Goal: Task Accomplishment & Management: Complete application form

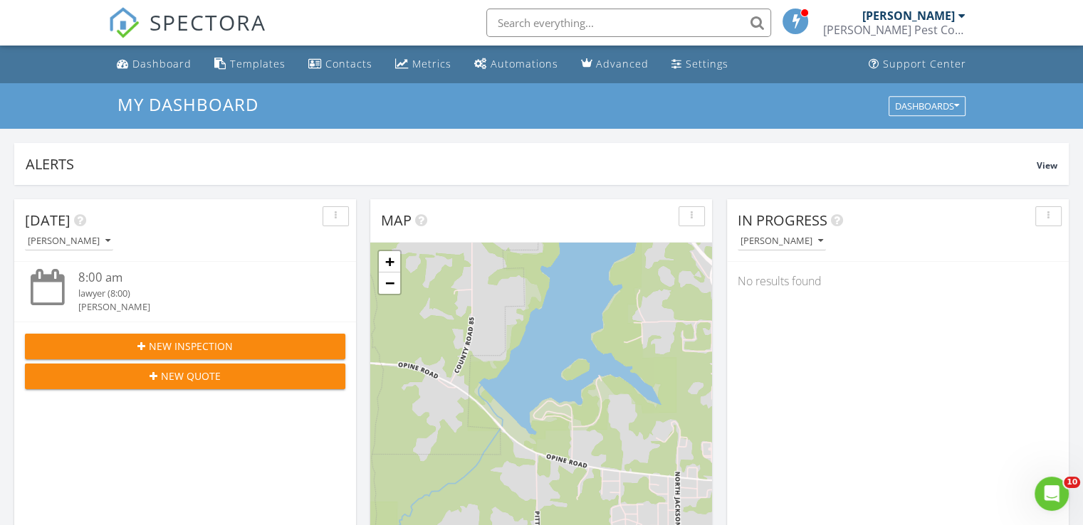
scroll to position [1317, 1105]
click at [167, 61] on div "Dashboard" at bounding box center [161, 64] width 59 height 14
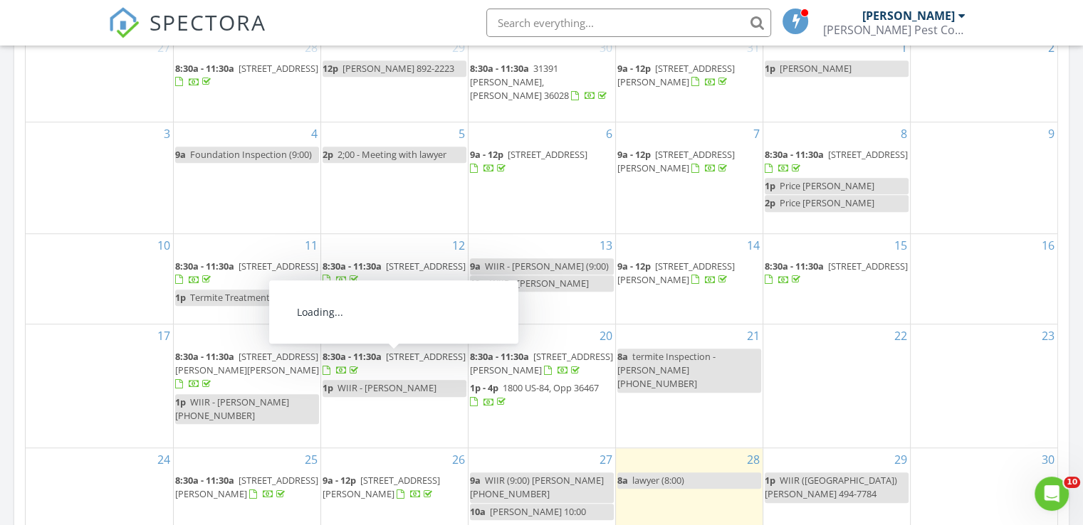
scroll to position [783, 0]
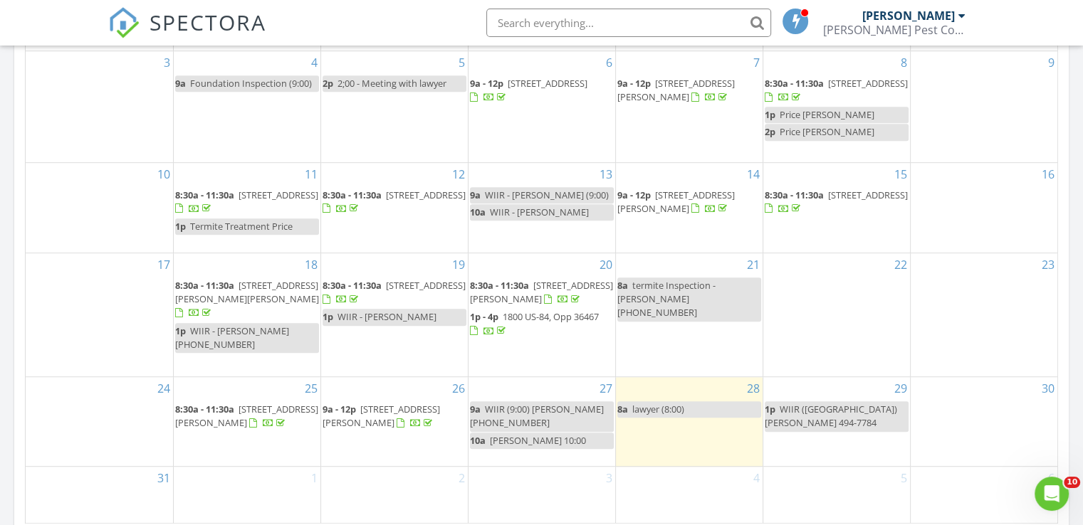
click at [376, 291] on span "8:30a - 11:30a 117 Golf Cir, Opp 36467" at bounding box center [394, 293] width 144 height 28
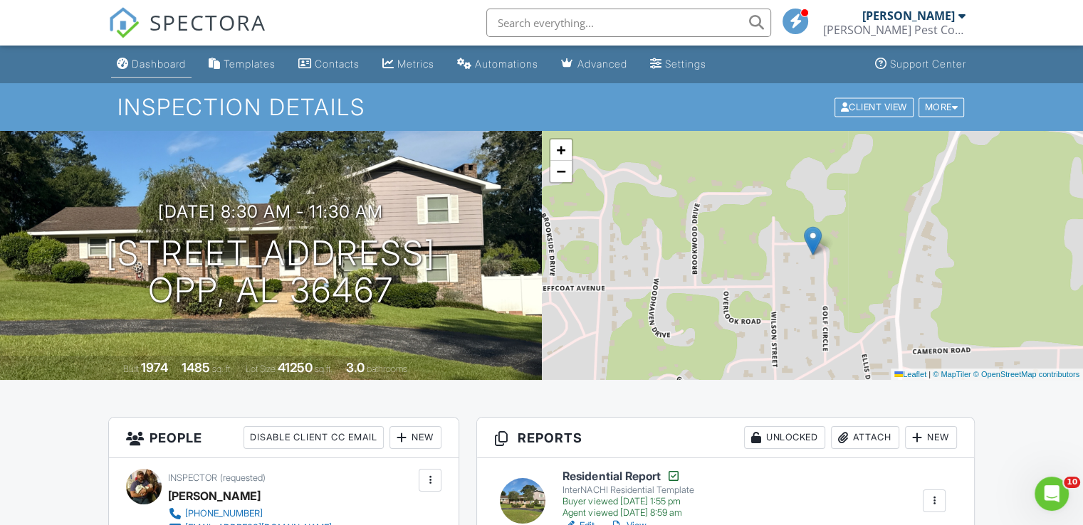
click at [162, 60] on div "Dashboard" at bounding box center [159, 64] width 54 height 12
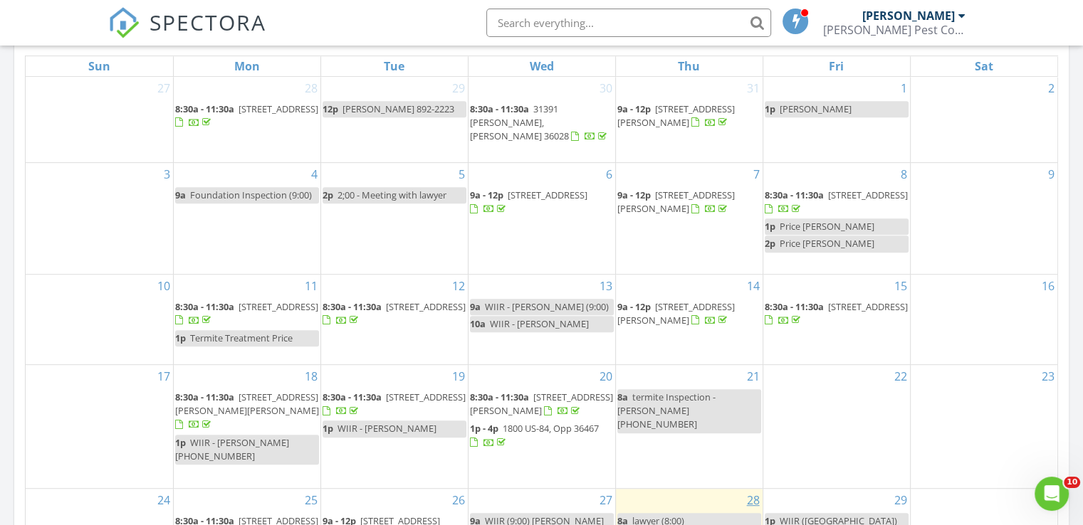
scroll to position [498, 0]
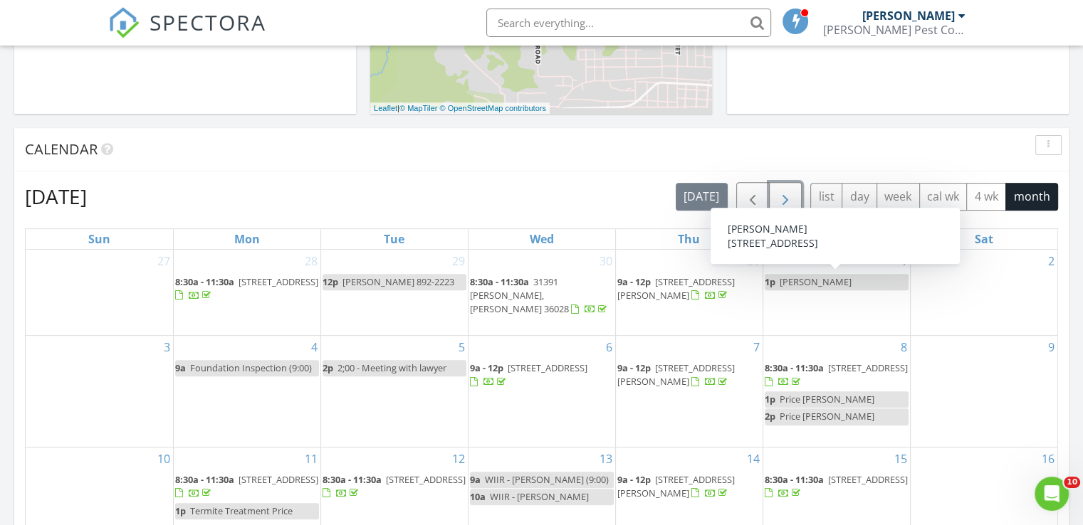
click at [782, 196] on span "button" at bounding box center [785, 197] width 17 height 17
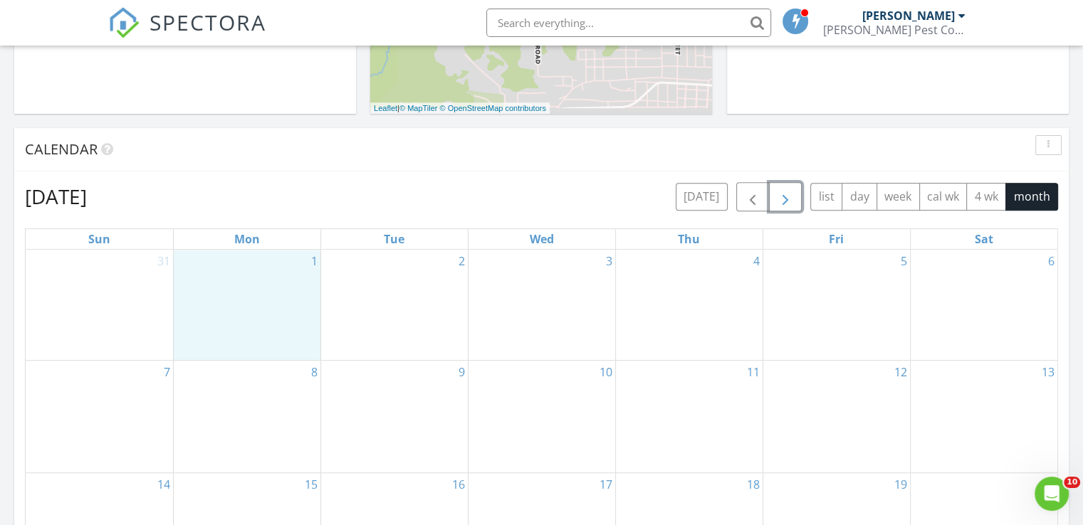
click at [279, 322] on div "1" at bounding box center [247, 305] width 147 height 111
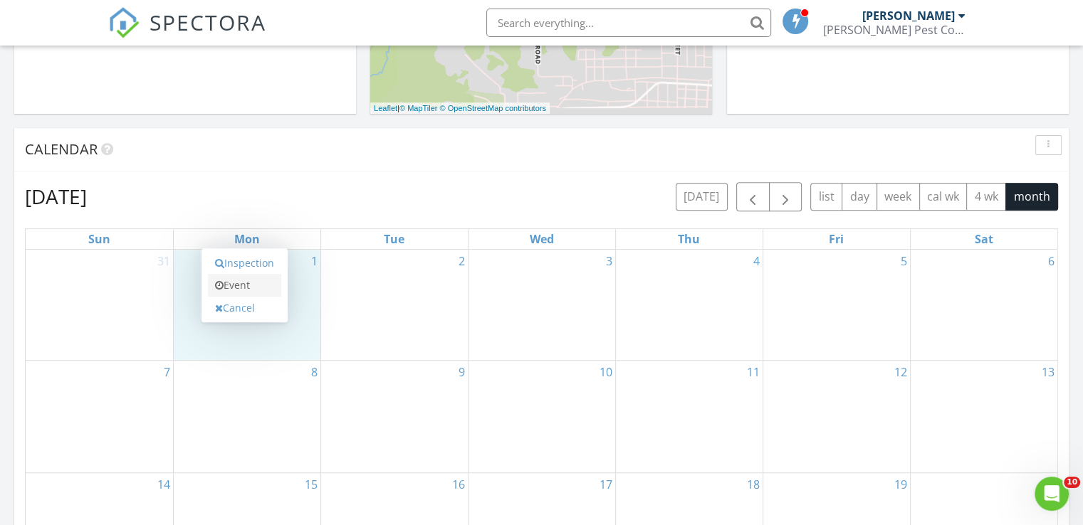
click at [246, 285] on link "Event" at bounding box center [244, 285] width 73 height 23
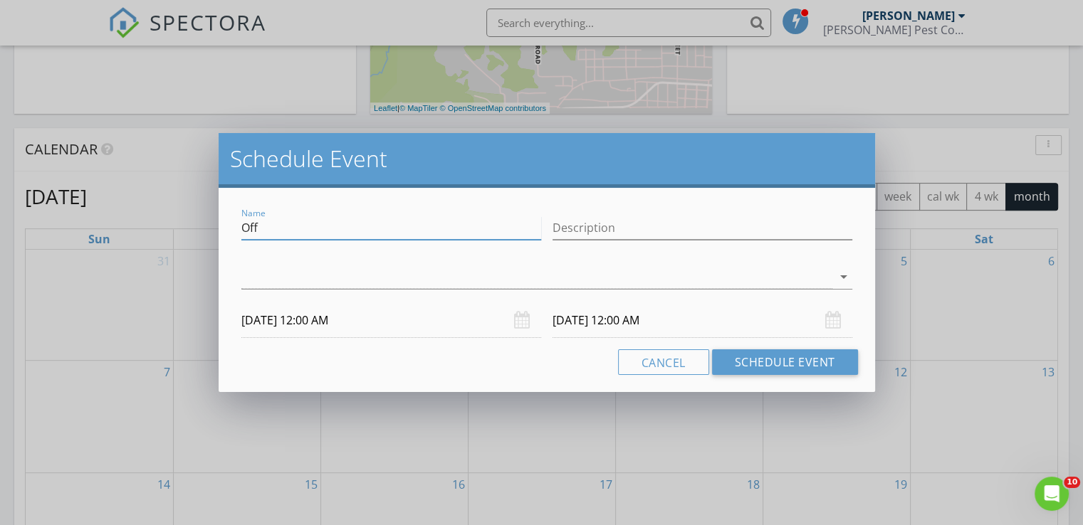
drag, startPoint x: 290, startPoint y: 228, endPoint x: 265, endPoint y: 236, distance: 26.8
click at [265, 236] on input "Off" at bounding box center [391, 227] width 300 height 23
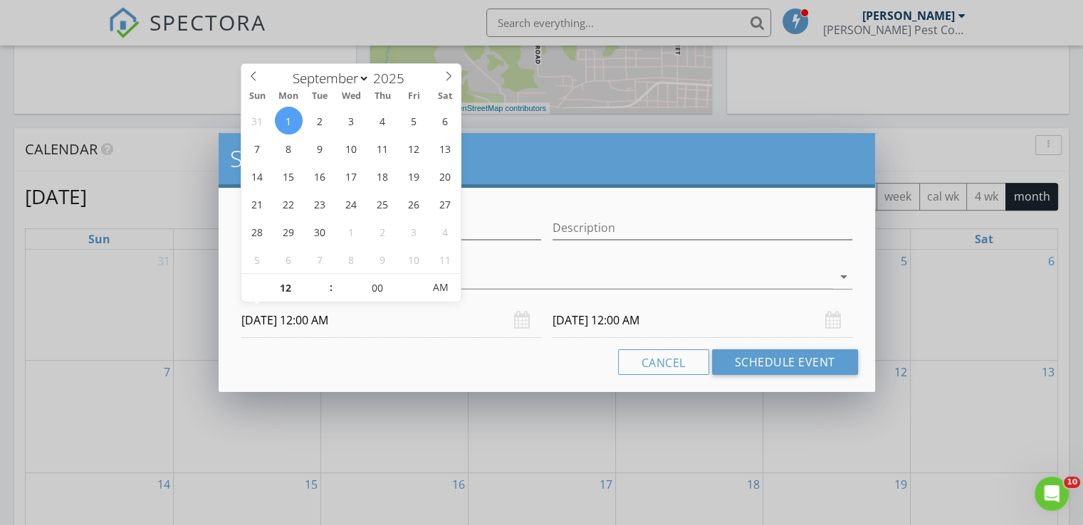
click at [288, 319] on input "09/01/2025 12:00 AM" at bounding box center [391, 320] width 300 height 35
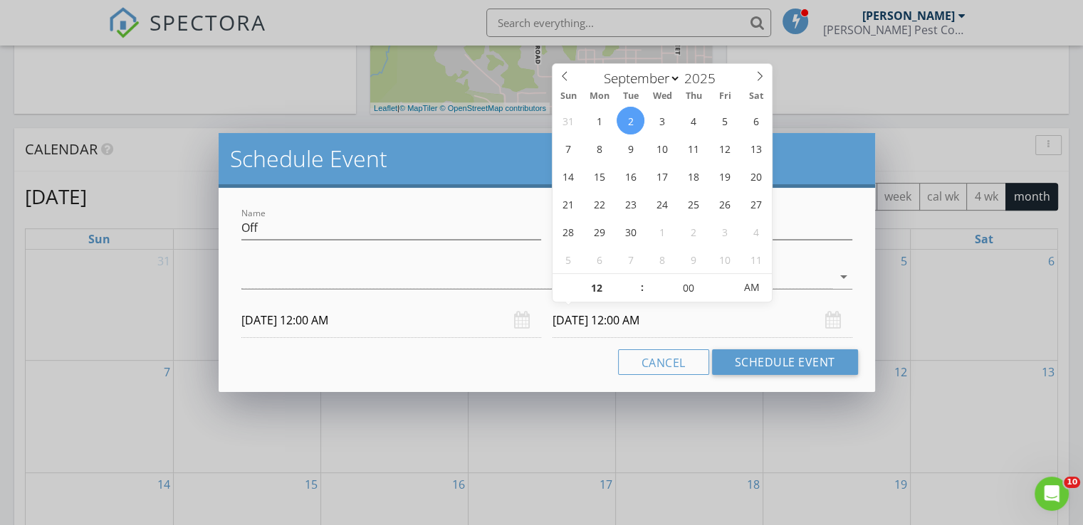
click at [592, 329] on input "09/02/2025 12:00 AM" at bounding box center [702, 320] width 300 height 35
type input "09/01/2025 12:00 AM"
click at [780, 354] on button "Schedule Event" at bounding box center [785, 362] width 146 height 26
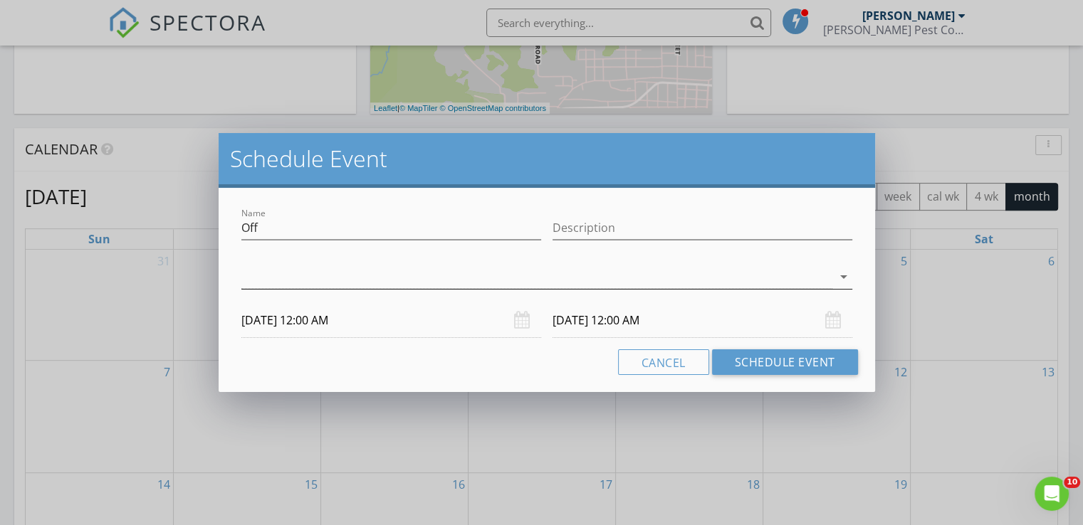
click at [379, 283] on div at bounding box center [536, 276] width 591 height 23
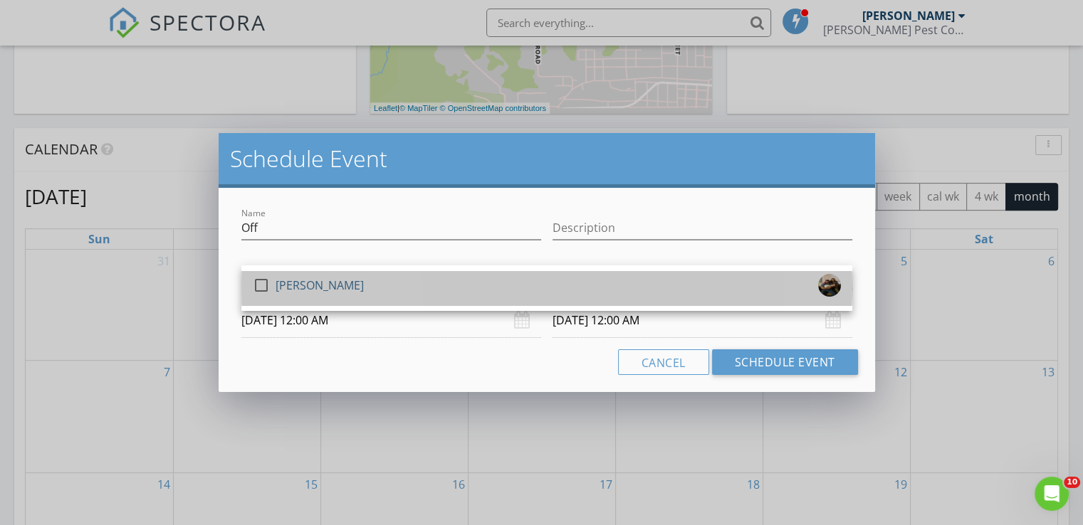
click at [379, 281] on div "check_box_outline_blank Robert Phillips Jr." at bounding box center [547, 288] width 588 height 28
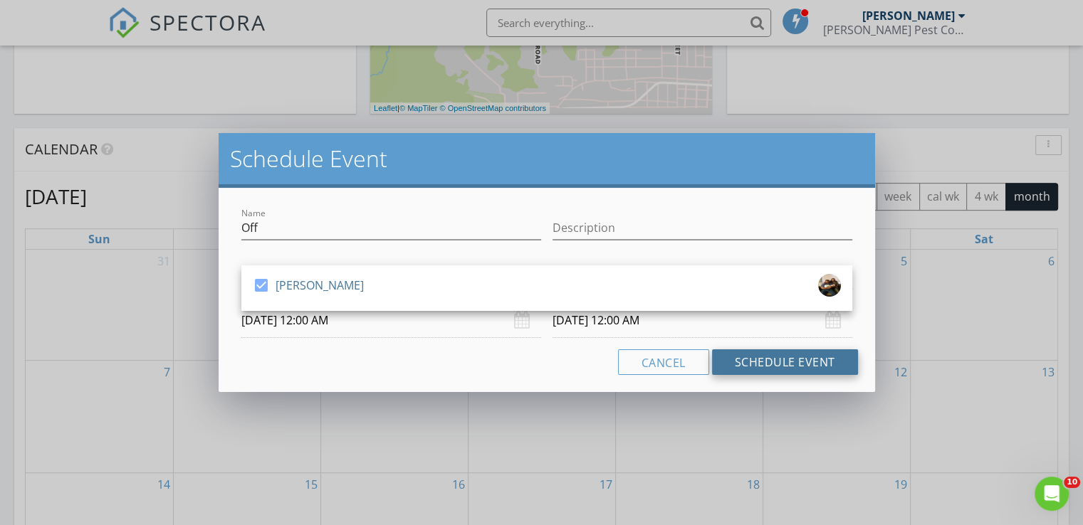
click at [806, 363] on button "Schedule Event" at bounding box center [785, 362] width 146 height 26
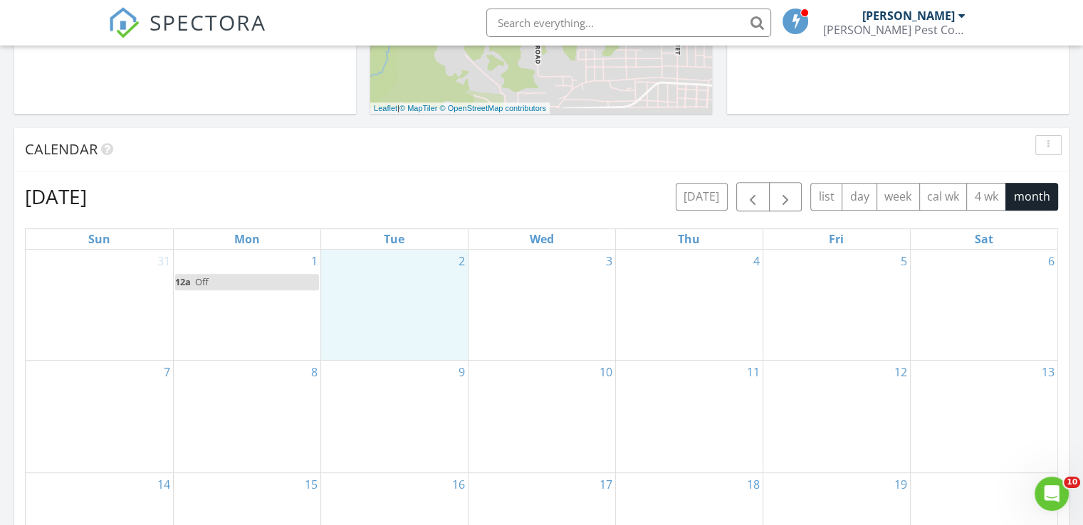
click at [417, 322] on div "2" at bounding box center [394, 305] width 147 height 111
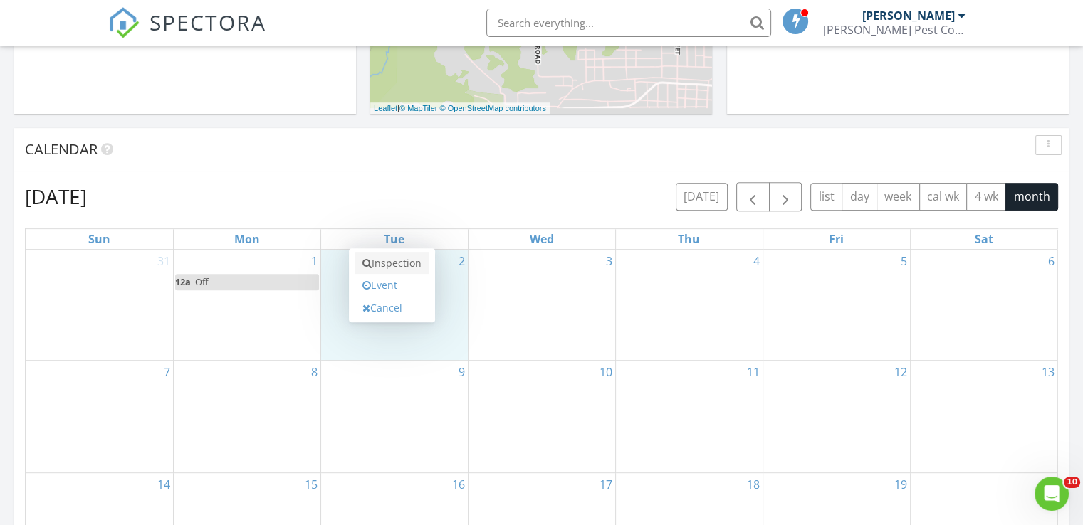
click at [419, 268] on link "Inspection" at bounding box center [391, 263] width 73 height 23
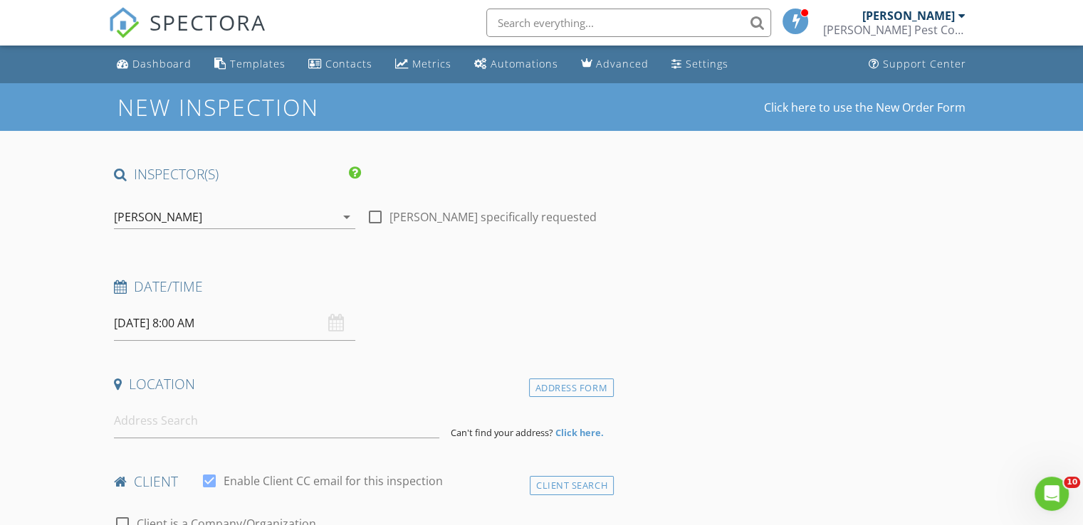
click at [379, 214] on div at bounding box center [375, 217] width 24 height 24
checkbox input "true"
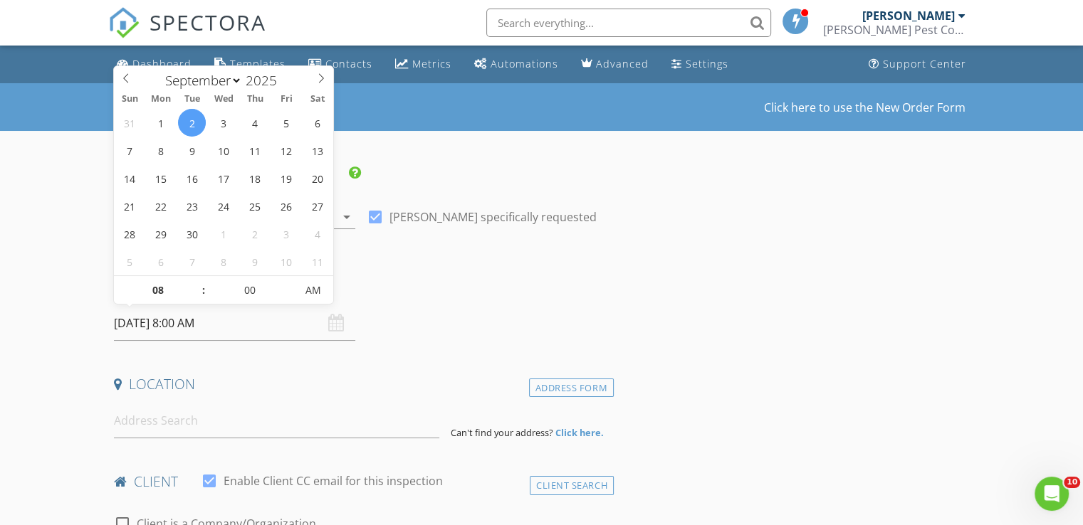
click at [213, 322] on input "09/02/2025 8:00 AM" at bounding box center [234, 323] width 241 height 35
type input "05"
type input "09/02/2025 8:05 AM"
click at [288, 282] on span at bounding box center [289, 283] width 10 height 14
type input "10"
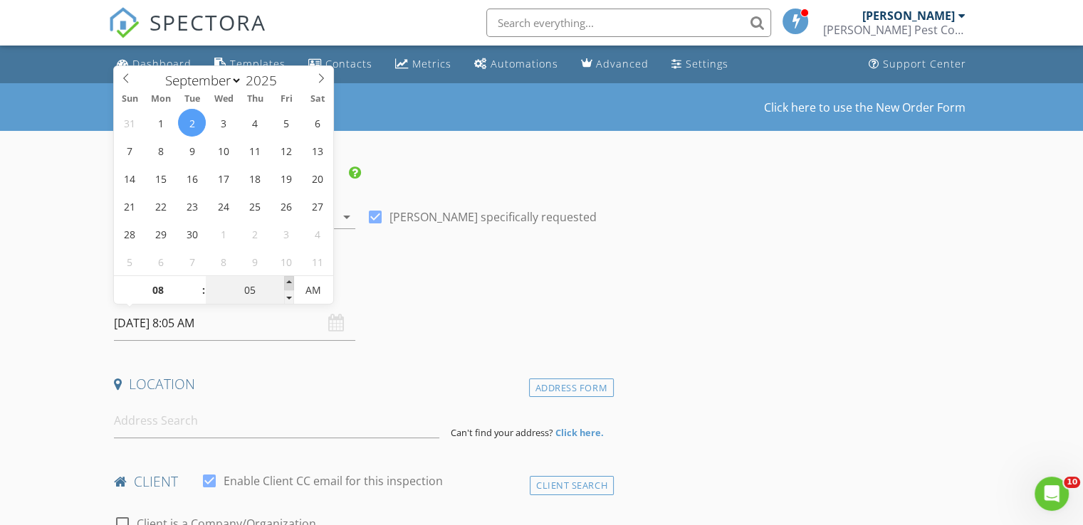
type input "09/02/2025 8:10 AM"
click at [288, 282] on span at bounding box center [289, 283] width 10 height 14
type input "15"
type input "09/02/2025 8:15 AM"
click at [288, 282] on span at bounding box center [289, 283] width 10 height 14
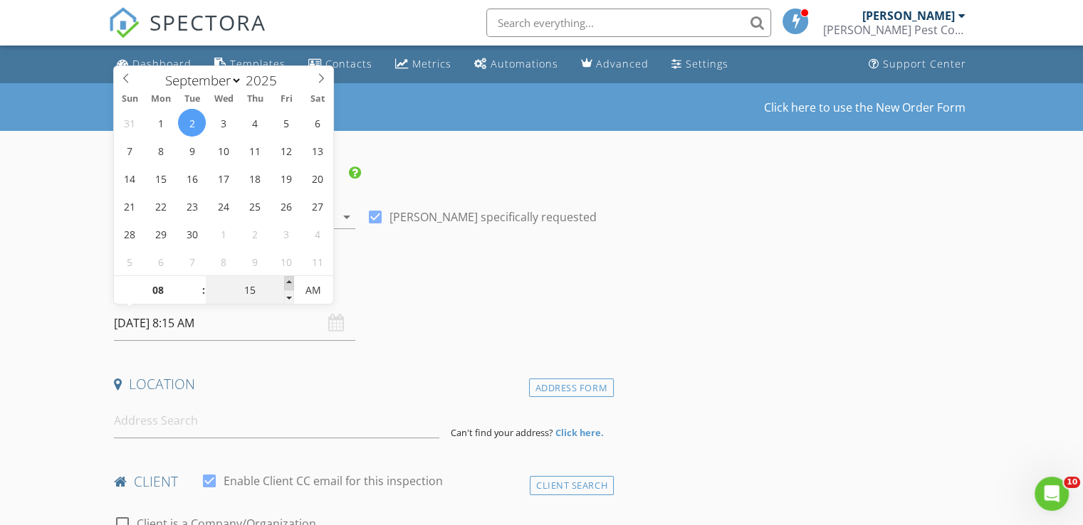
type input "20"
type input "09/02/2025 8:20 AM"
click at [288, 282] on span at bounding box center [289, 283] width 10 height 14
type input "25"
type input "09/02/2025 8:25 AM"
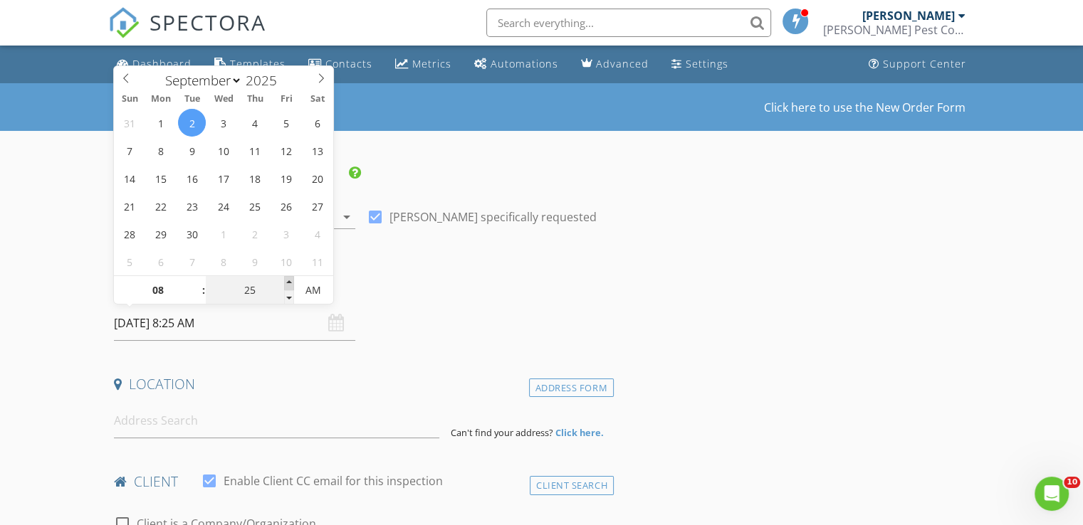
click at [288, 282] on span at bounding box center [289, 283] width 10 height 14
type input "30"
type input "09/02/2025 8:30 AM"
click at [288, 282] on span at bounding box center [289, 283] width 10 height 14
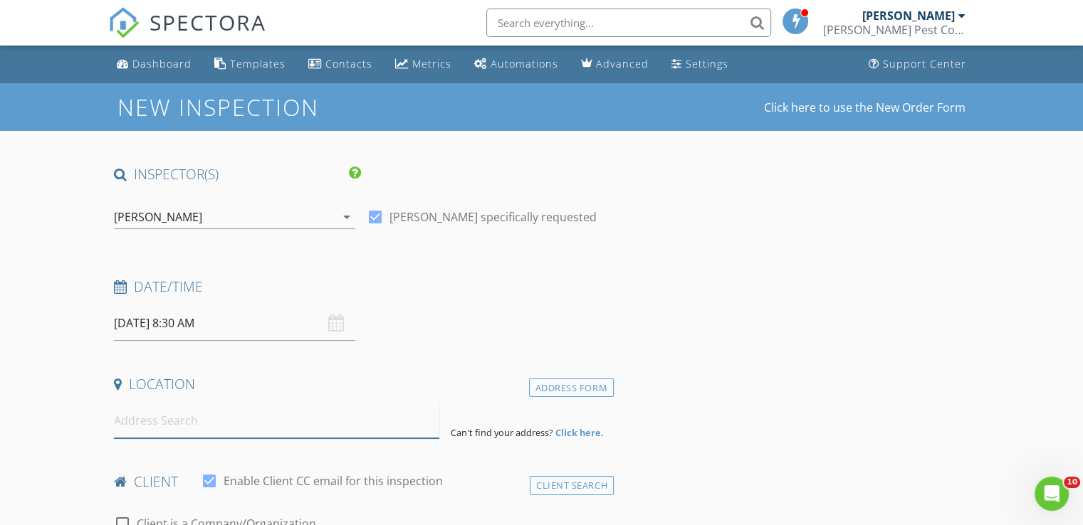
click at [200, 436] on input at bounding box center [276, 421] width 325 height 35
click at [198, 409] on input at bounding box center [276, 421] width 325 height 35
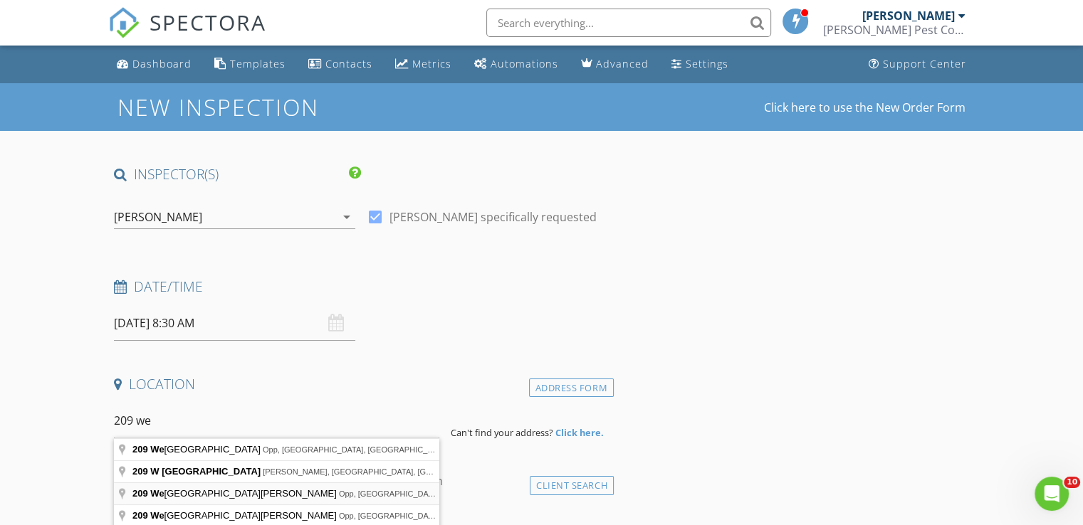
type input "209 West Hart Avenue, Opp, AL, USA"
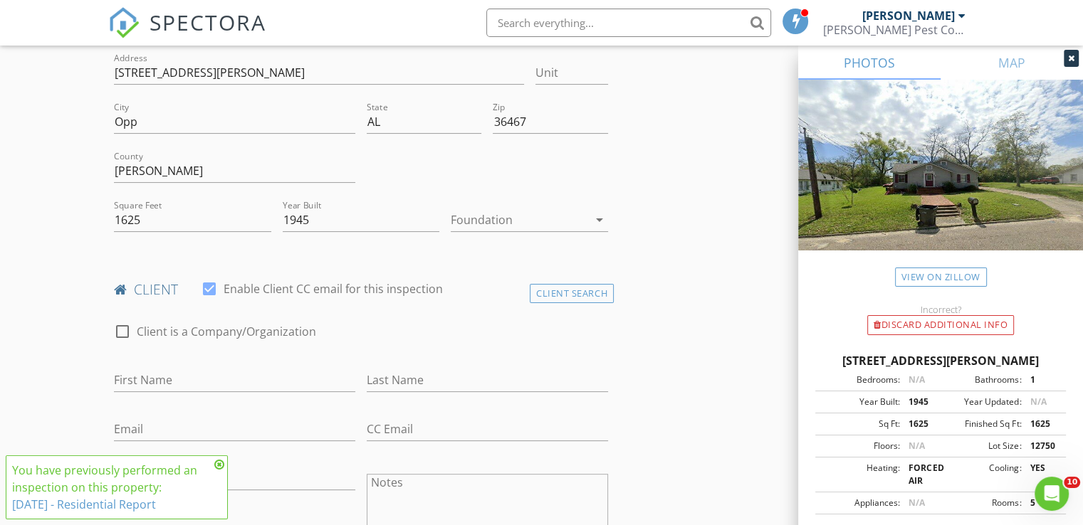
scroll to position [427, 0]
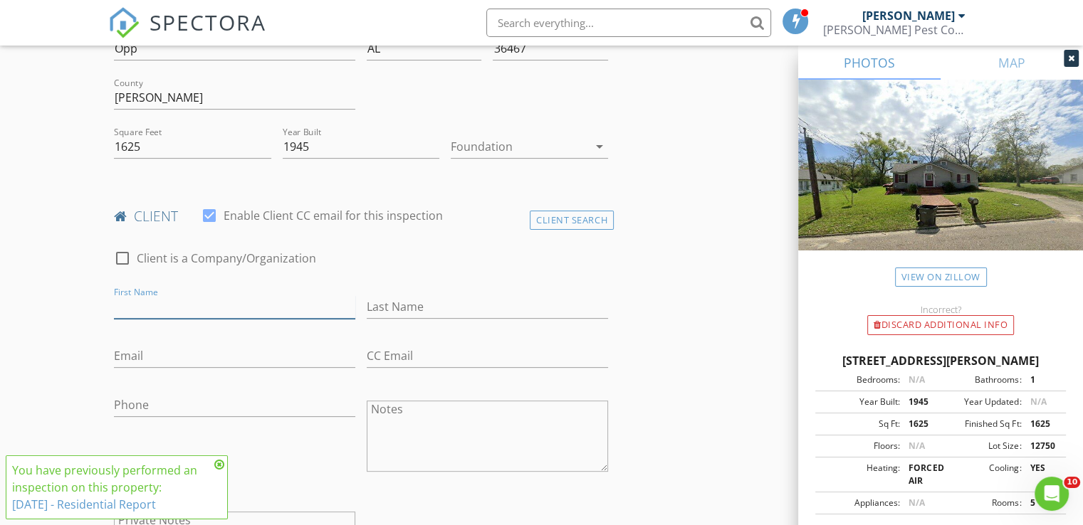
click at [140, 310] on input "First Name" at bounding box center [234, 306] width 241 height 23
type input "Bobby"
type input "Ankenbauer"
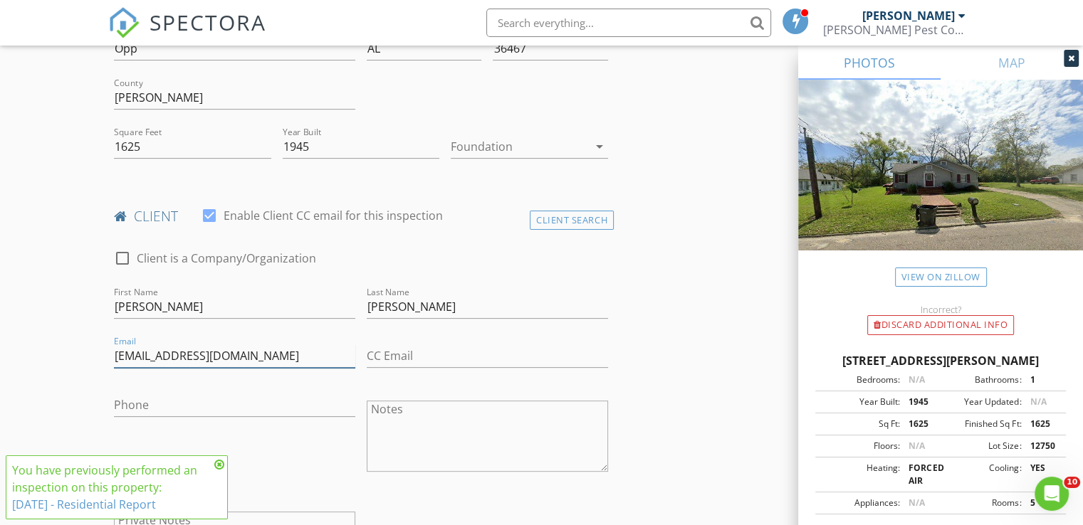
type input "bankenbauer@gmail.com"
type input "3"
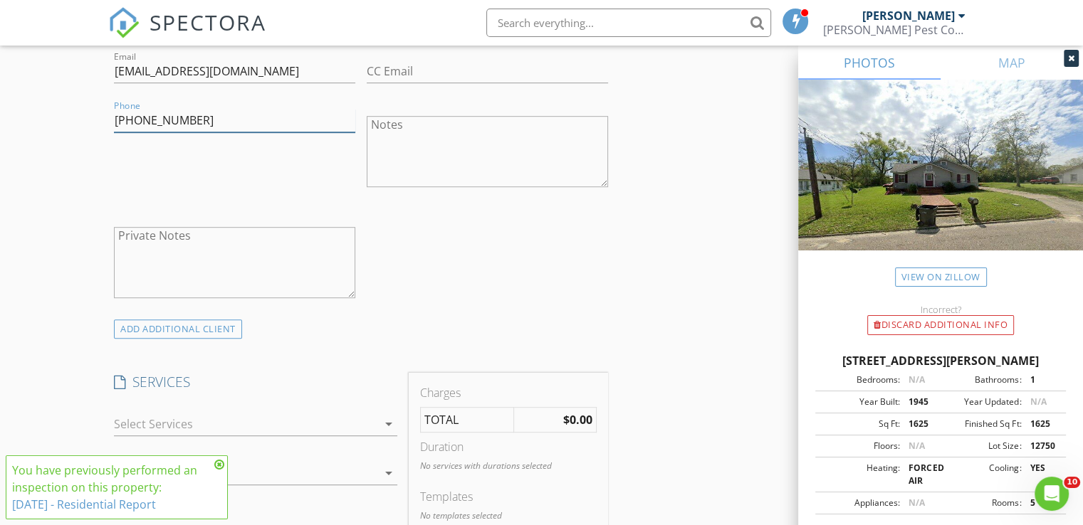
scroll to position [854, 0]
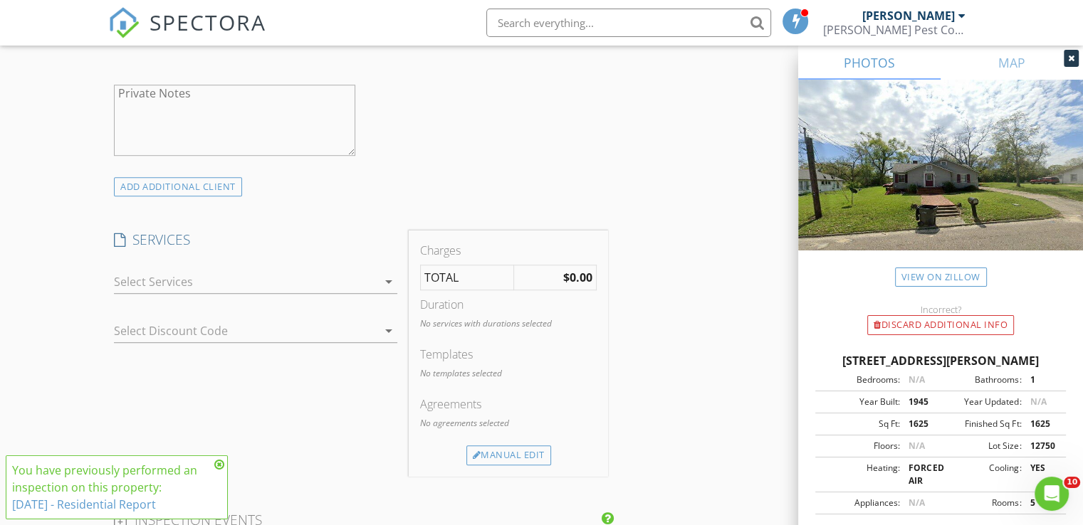
type input "850-209-6591"
click at [179, 285] on div at bounding box center [245, 281] width 263 height 23
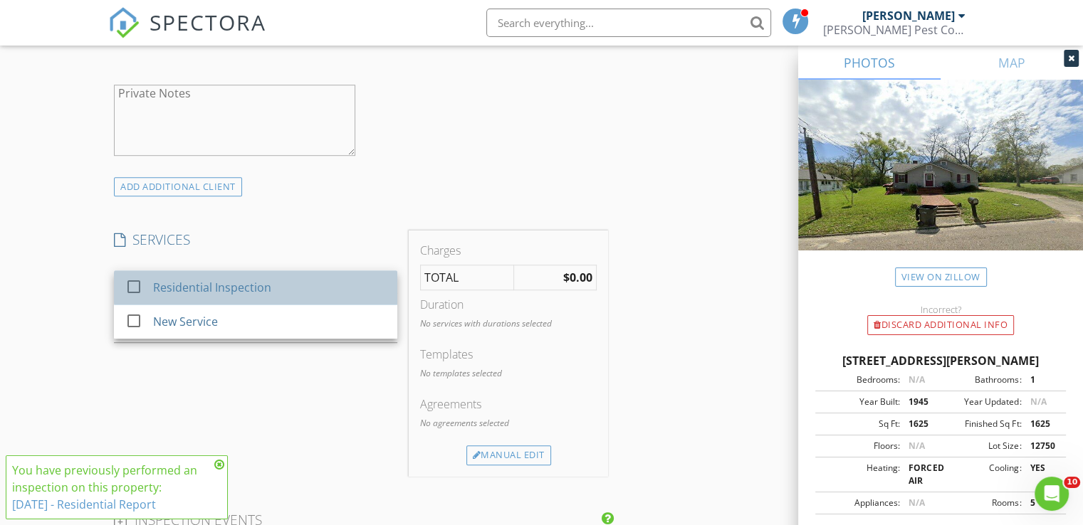
click at [179, 285] on div "Residential Inspection" at bounding box center [212, 287] width 118 height 17
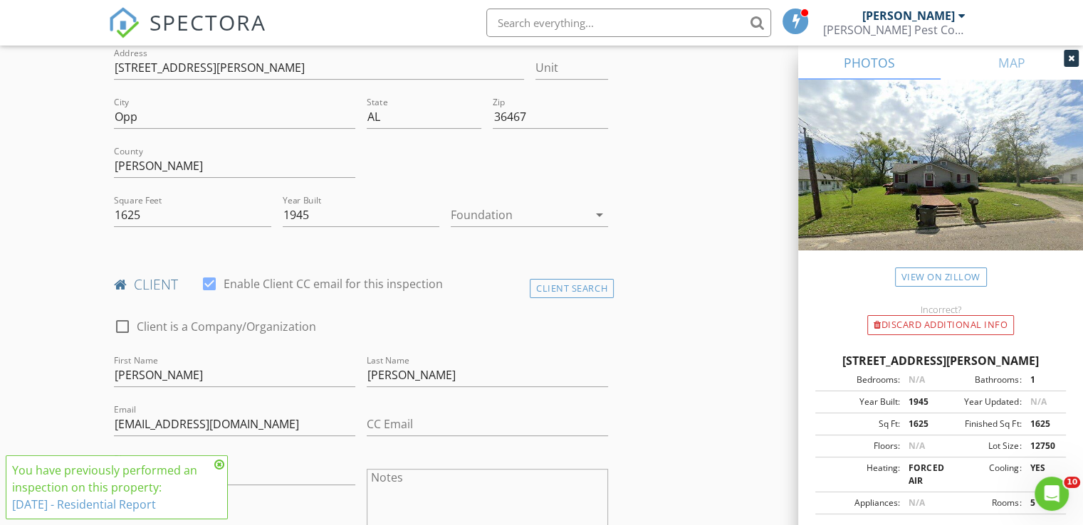
scroll to position [427, 0]
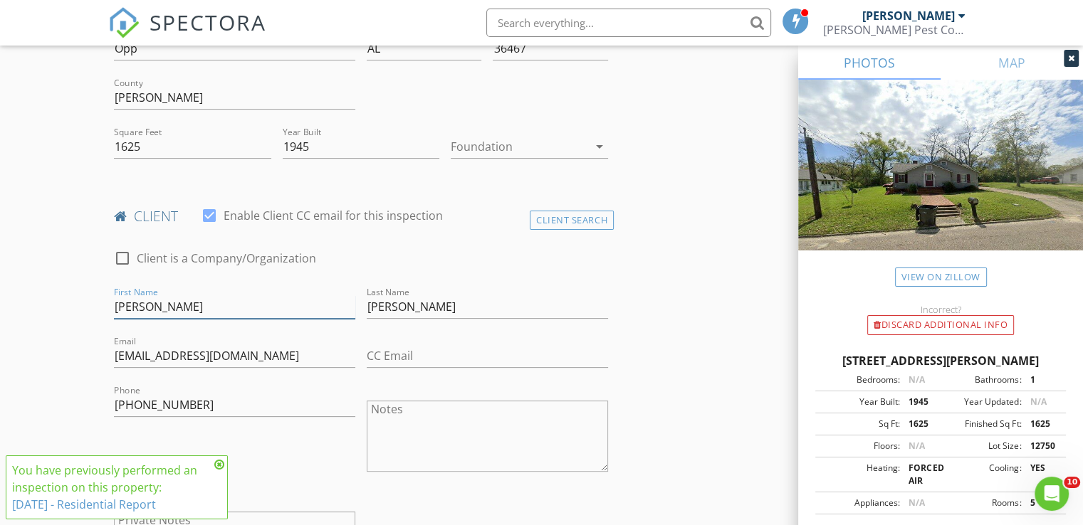
click at [195, 300] on input "Bobby" at bounding box center [234, 306] width 241 height 23
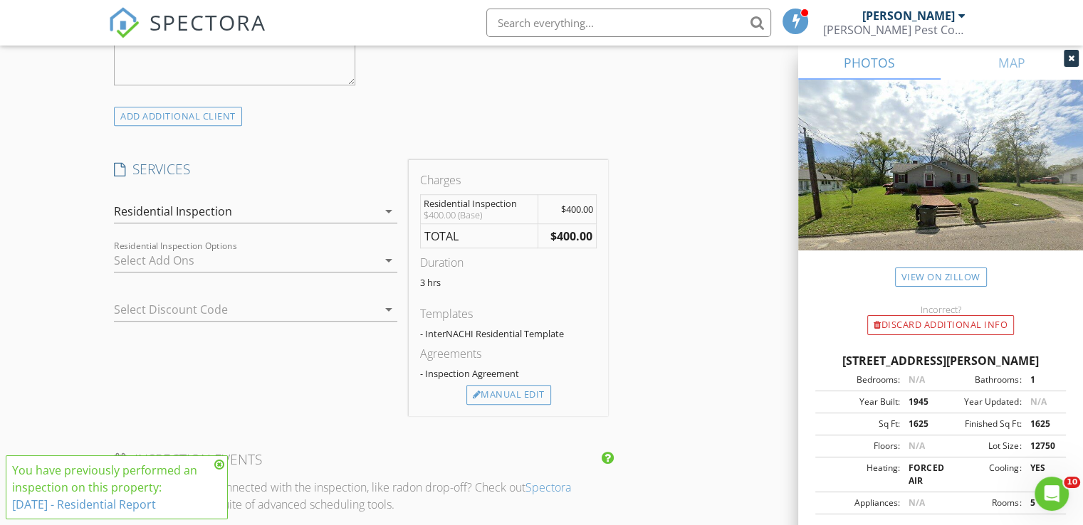
scroll to position [925, 0]
type input "Bobby & Cathey"
click at [512, 391] on div "Manual Edit" at bounding box center [508, 394] width 85 height 20
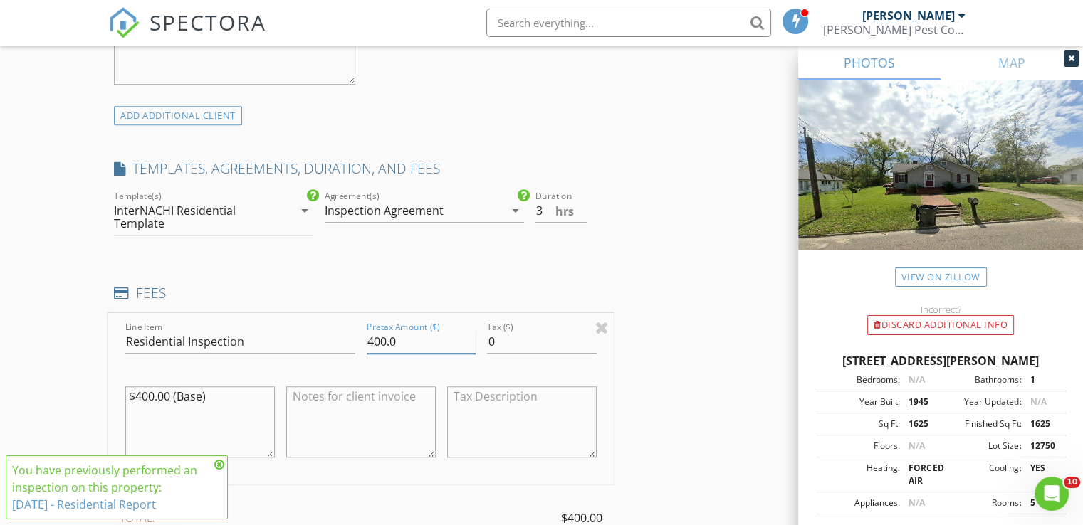
drag, startPoint x: 421, startPoint y: 333, endPoint x: 369, endPoint y: 345, distance: 54.0
click at [369, 345] on input "400.0" at bounding box center [421, 341] width 109 height 23
type input "425.00"
drag, startPoint x: 226, startPoint y: 396, endPoint x: 78, endPoint y: 389, distance: 149.0
click at [78, 389] on div "New Inspection Click here to use the New Order Form INSPECTOR(S) check_box Robe…" at bounding box center [541, 451] width 1083 height 2586
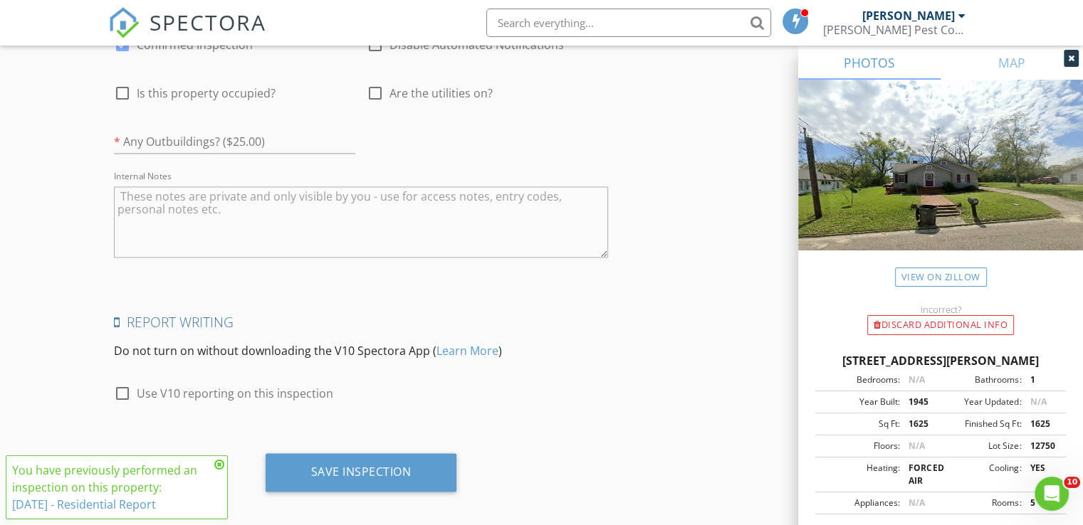
scroll to position [2140, 0]
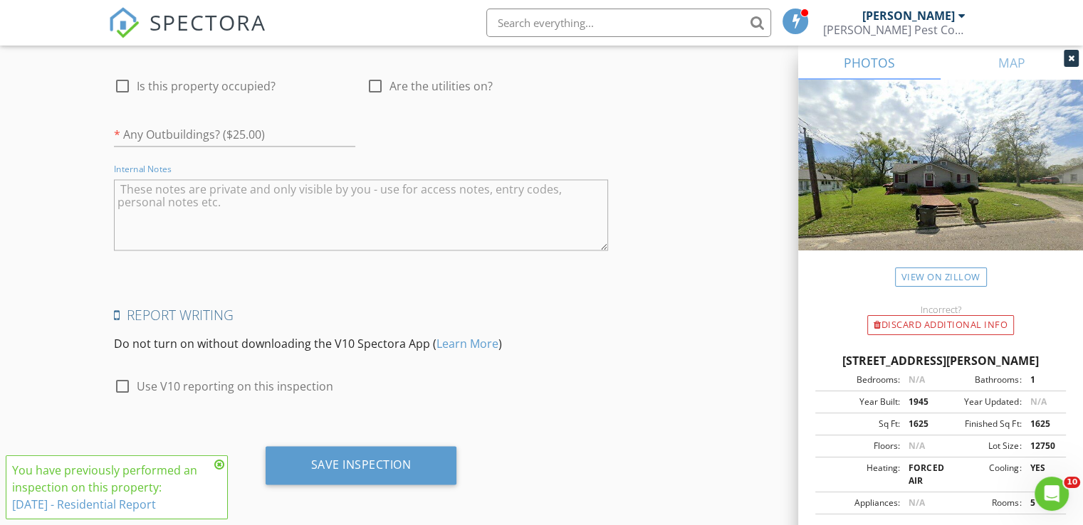
drag, startPoint x: 179, startPoint y: 196, endPoint x: 236, endPoint y: 198, distance: 57.0
click at [177, 197] on textarea "Internal Notes" at bounding box center [361, 214] width 494 height 71
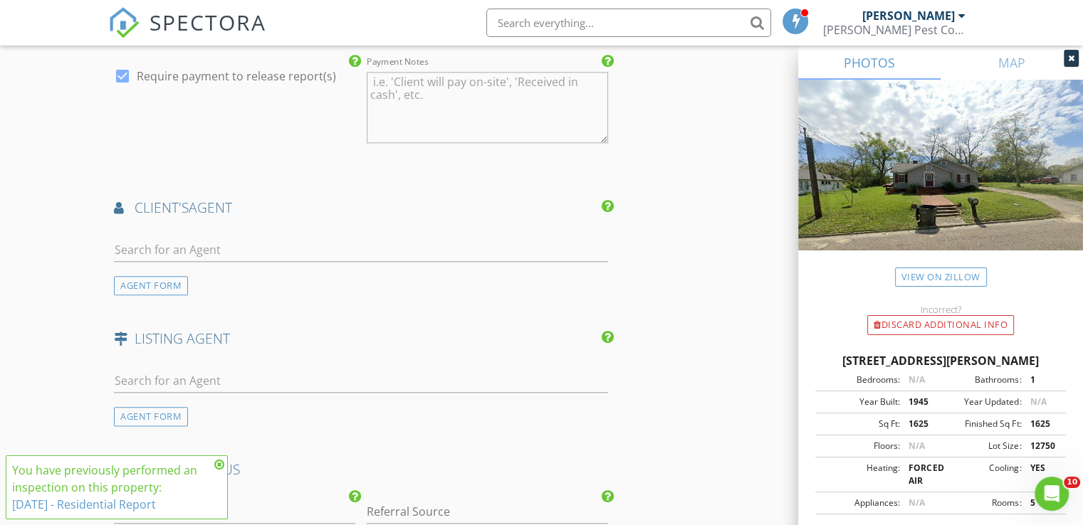
scroll to position [1642, 0]
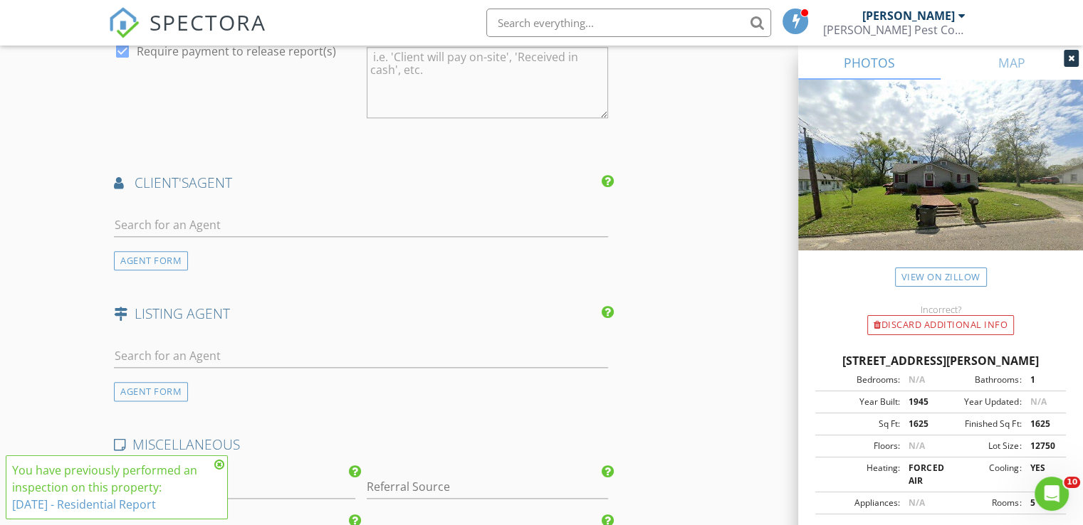
type textarea "WIIR also"
click at [200, 224] on input "text" at bounding box center [361, 225] width 494 height 23
type input "Gwen Kelley"
click at [205, 253] on div "Gwen Kelley" at bounding box center [198, 256] width 88 height 17
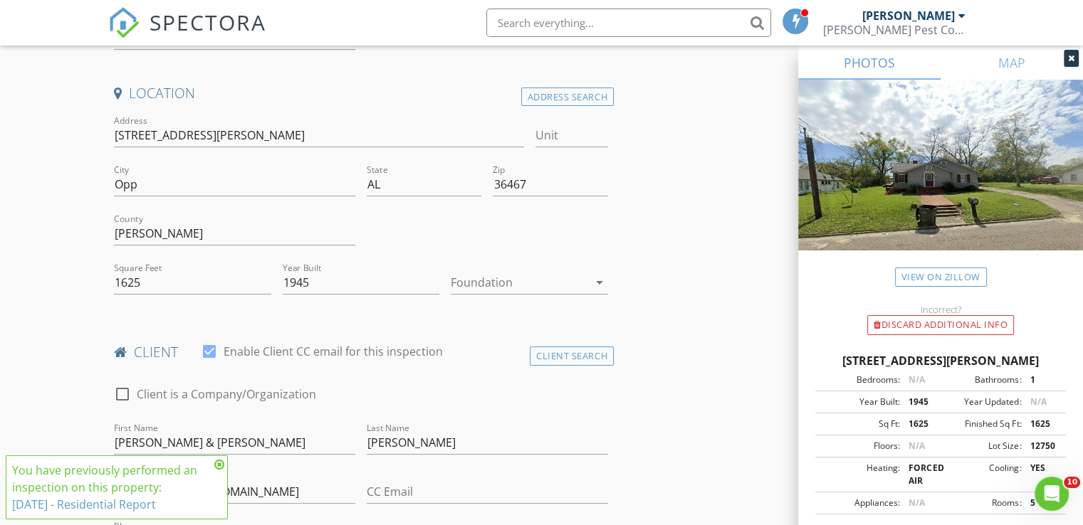
scroll to position [76, 0]
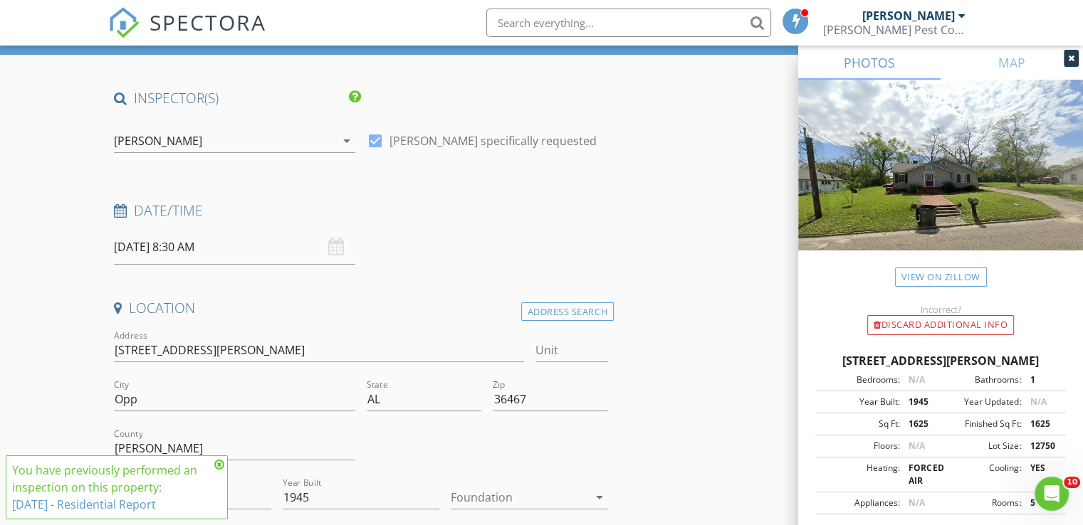
click at [185, 248] on input "09/02/2025 8:30 AM" at bounding box center [234, 247] width 241 height 35
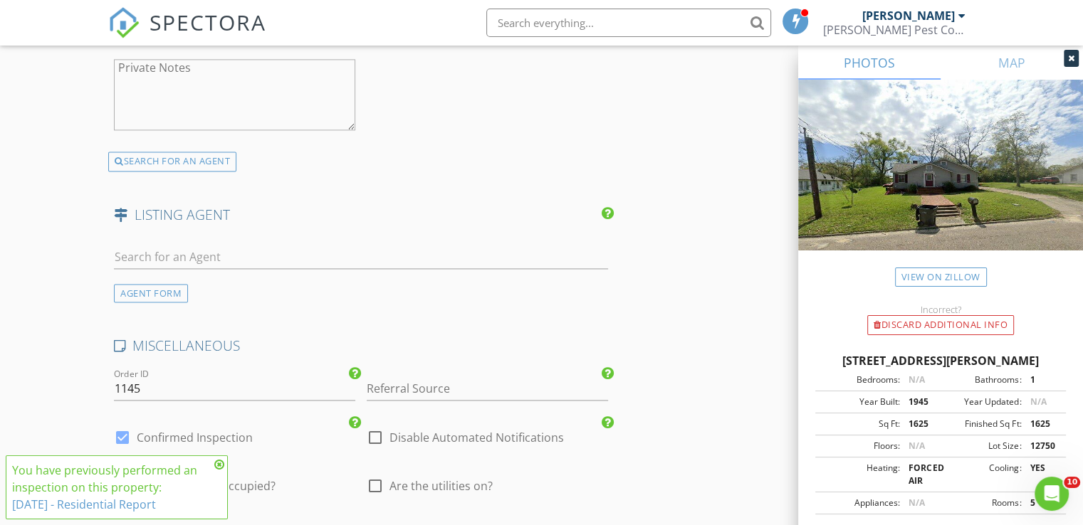
scroll to position [2283, 0]
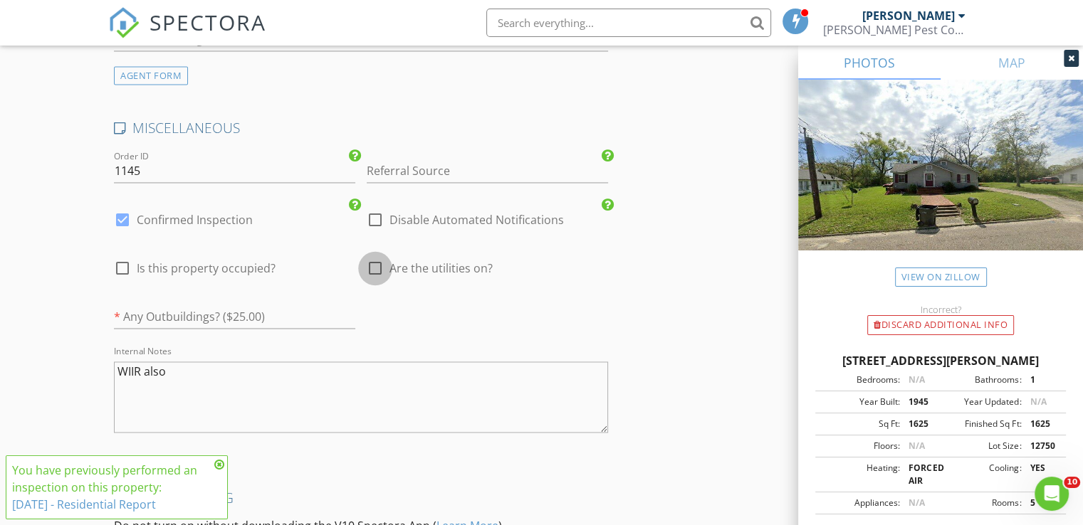
click at [375, 263] on div at bounding box center [375, 268] width 24 height 24
checkbox input "true"
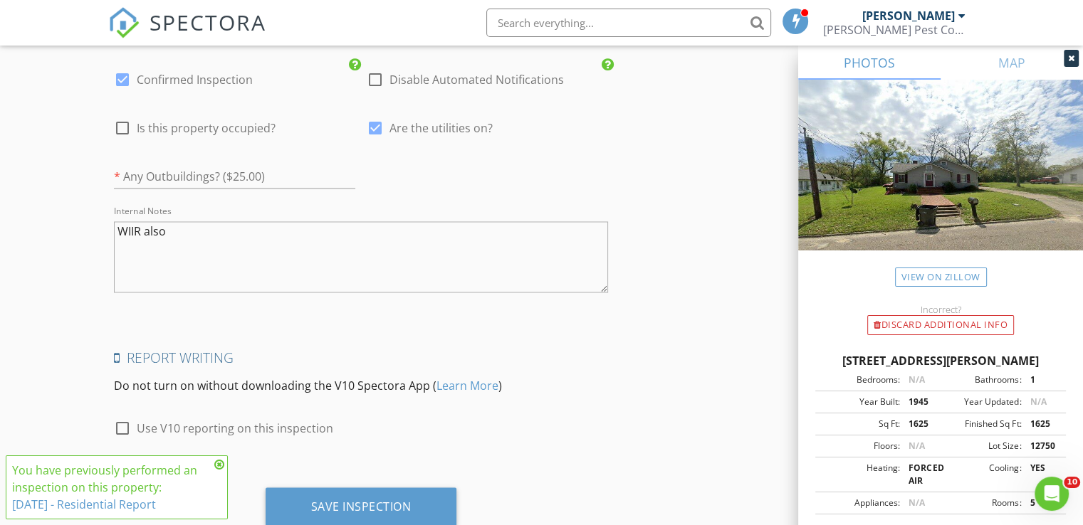
scroll to position [2463, 0]
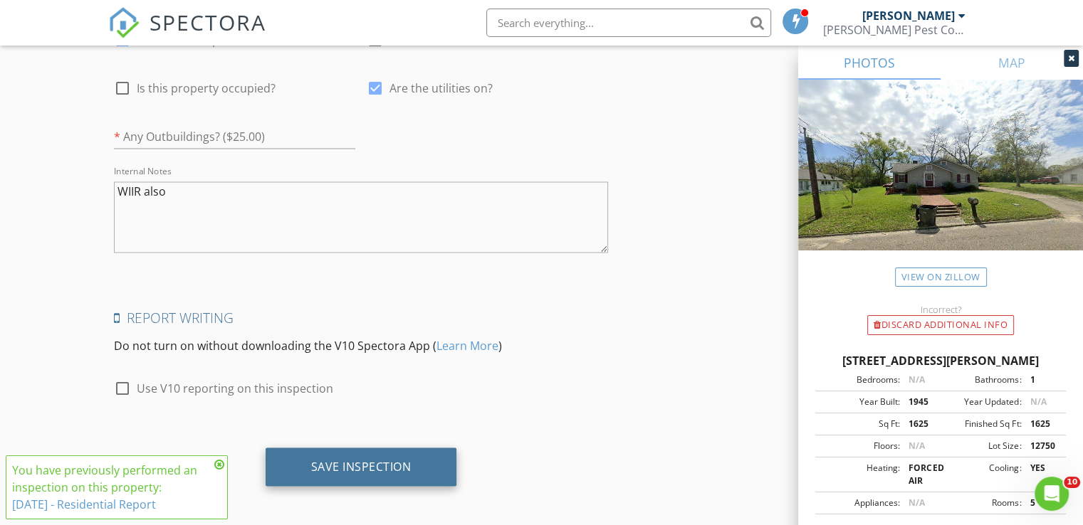
click at [376, 471] on div "Save Inspection" at bounding box center [360, 467] width 191 height 38
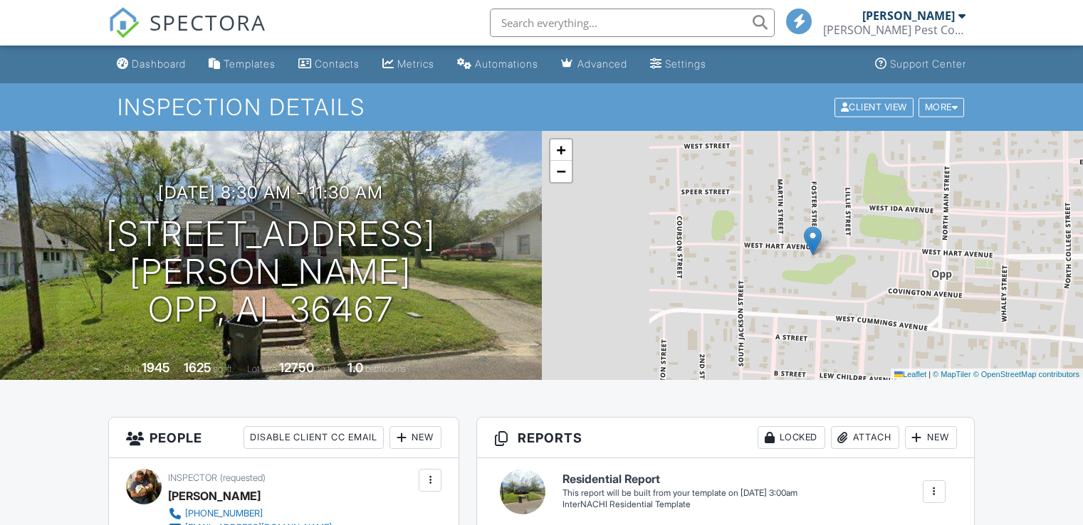
scroll to position [21, 0]
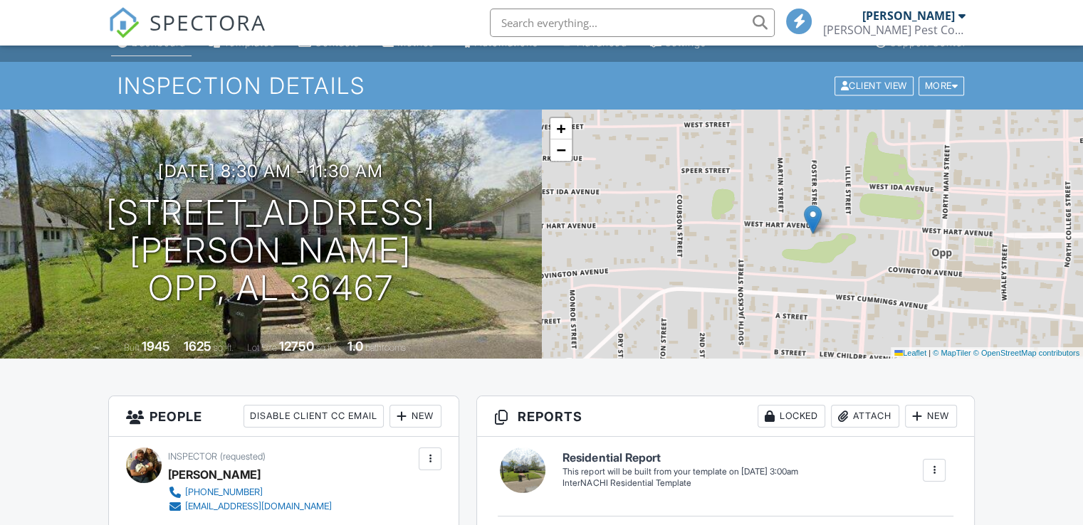
click at [153, 48] on div "Dashboard" at bounding box center [159, 42] width 54 height 12
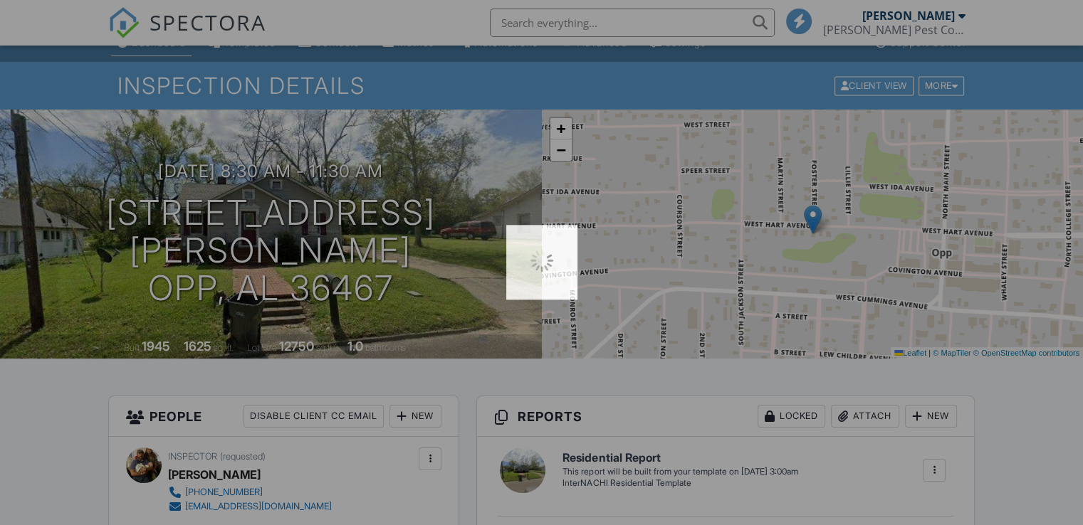
scroll to position [0, 0]
